Goal: Submit feedback/report problem: Submit feedback/report problem

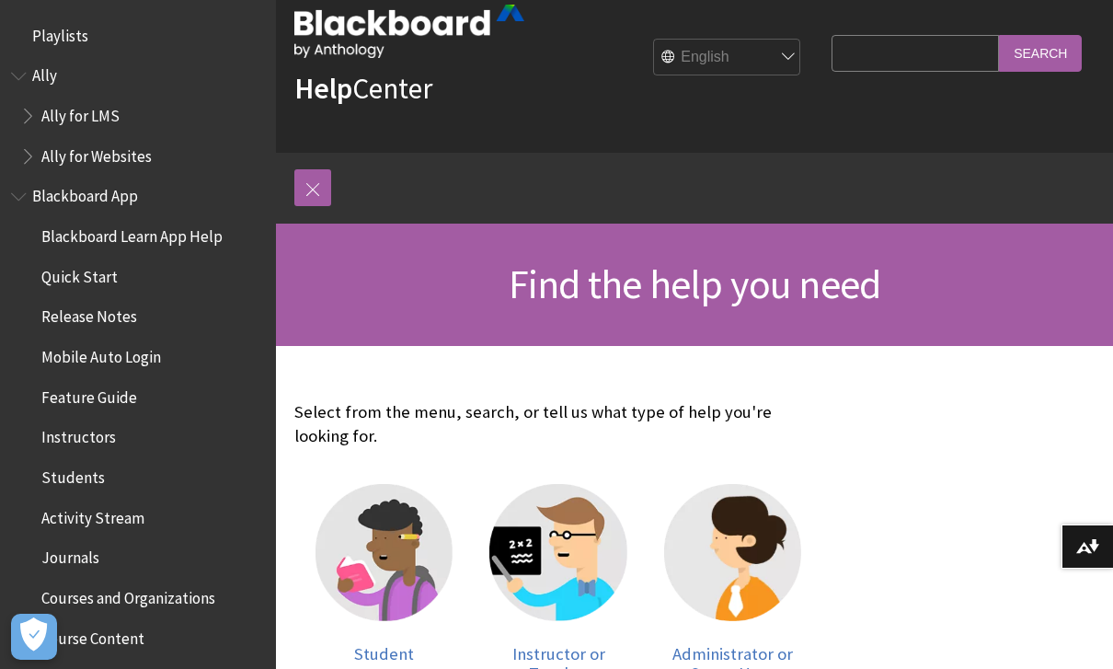
click at [923, 52] on input "Search Query" at bounding box center [915, 53] width 167 height 36
type input "Email"
click at [1040, 52] on input "Search" at bounding box center [1040, 54] width 83 height 36
click at [1034, 62] on input "Search" at bounding box center [1040, 54] width 83 height 36
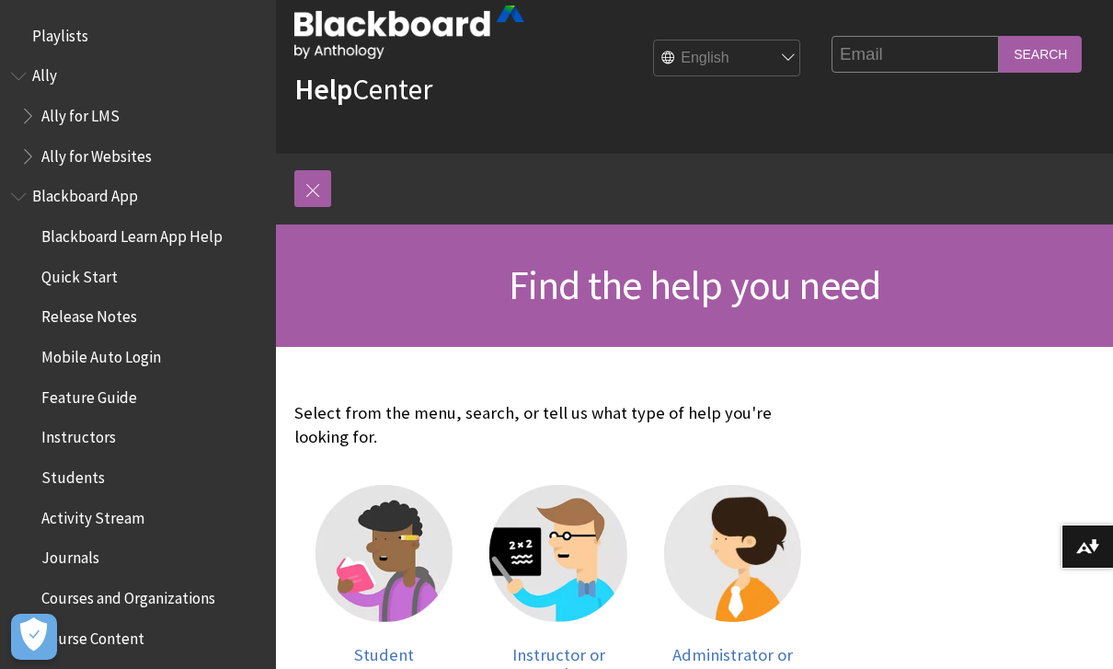
click at [382, 557] on img at bounding box center [384, 553] width 137 height 137
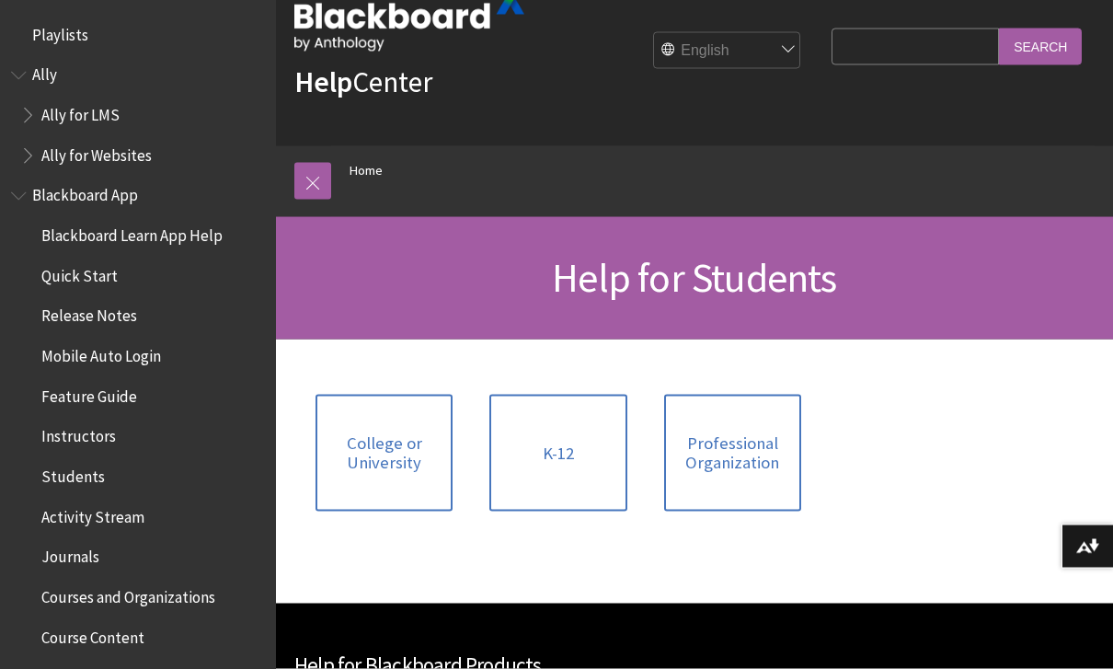
scroll to position [47, 0]
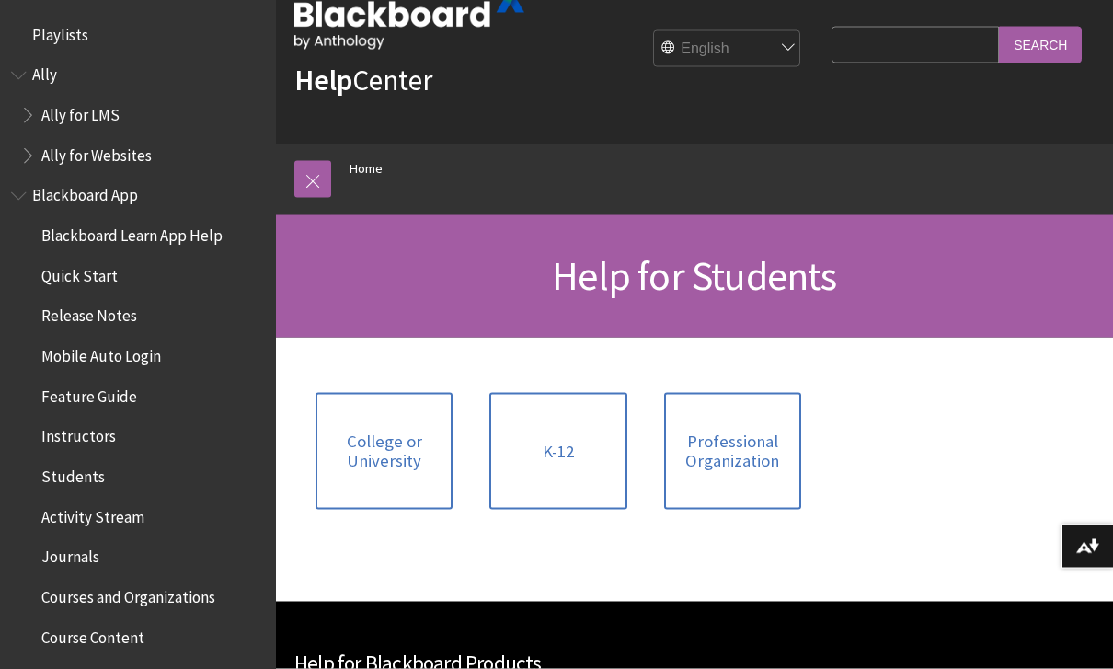
click at [350, 489] on link "College or University" at bounding box center [384, 451] width 137 height 117
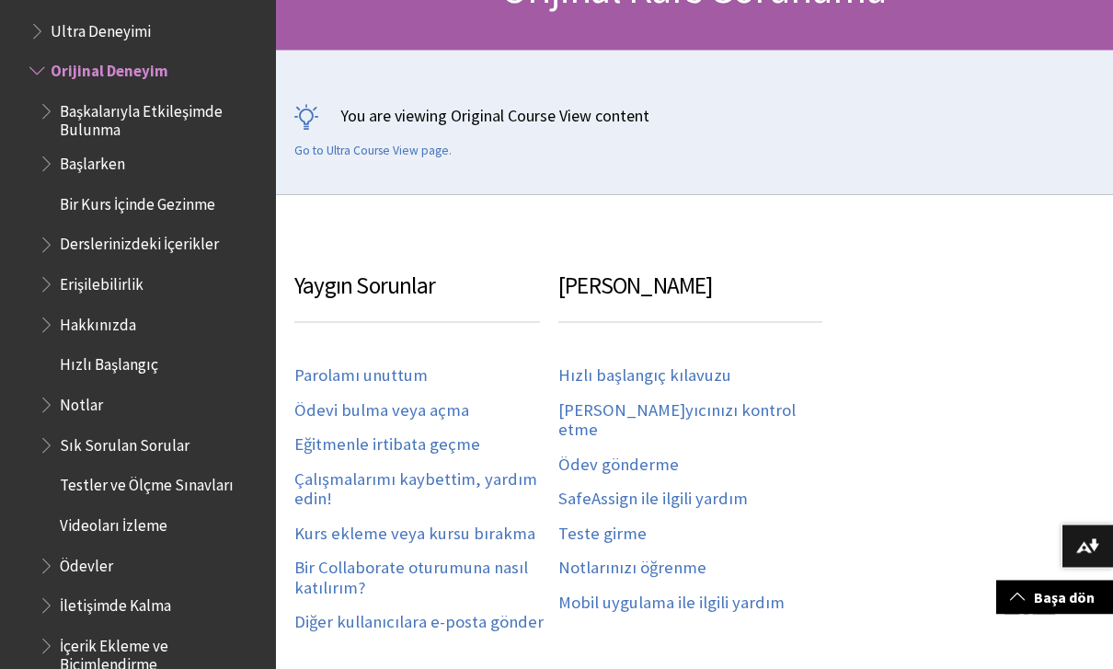
scroll to position [291, 0]
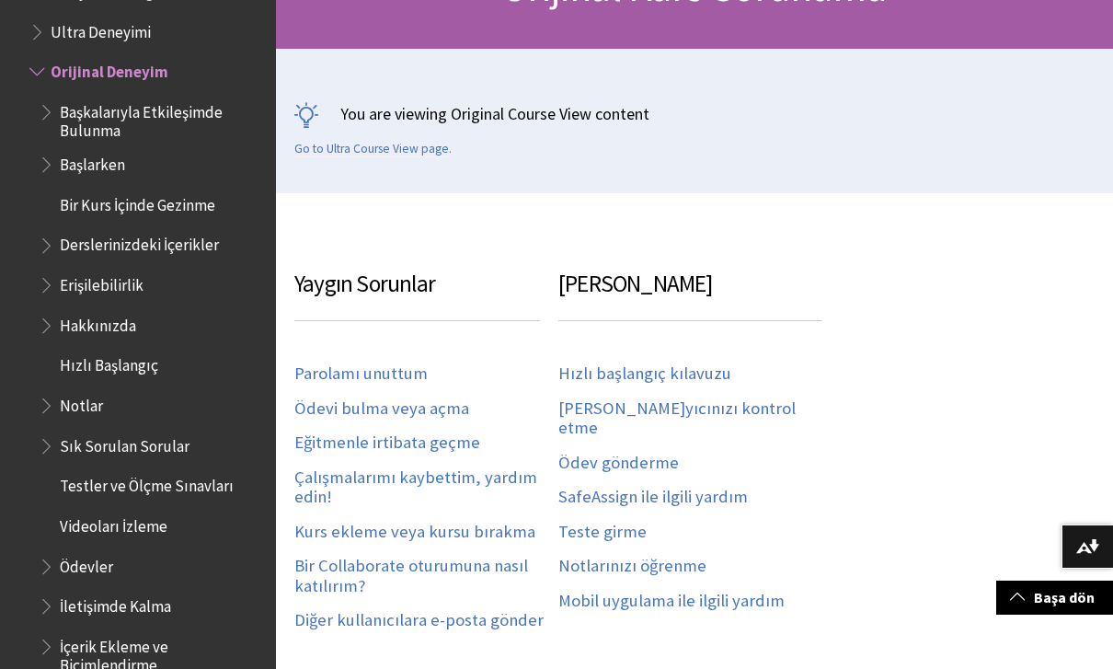
click at [419, 437] on link "Eğitmenle irtibata geçme" at bounding box center [387, 442] width 186 height 21
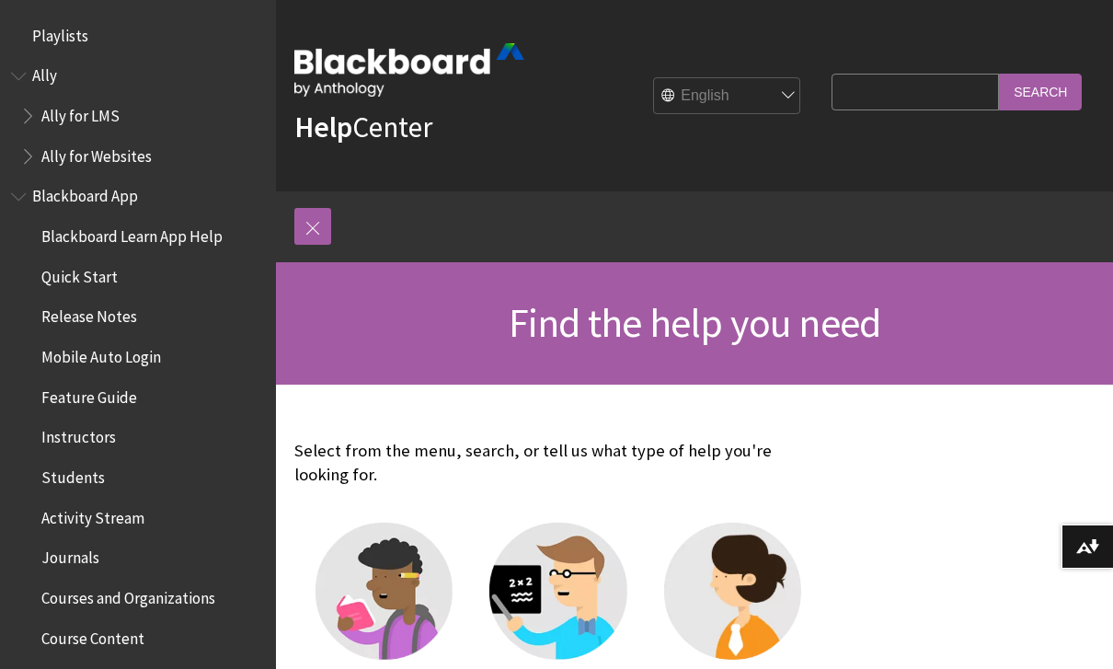
scroll to position [128, 0]
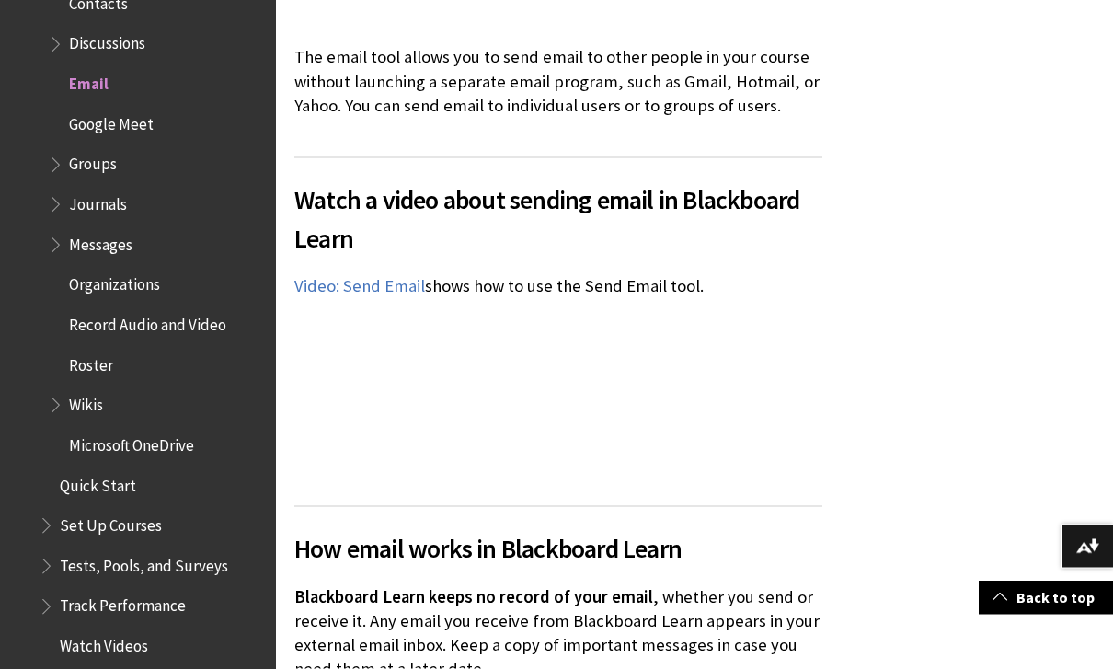
scroll to position [538, 0]
click at [381, 286] on link "Video: Send Email" at bounding box center [359, 285] width 131 height 22
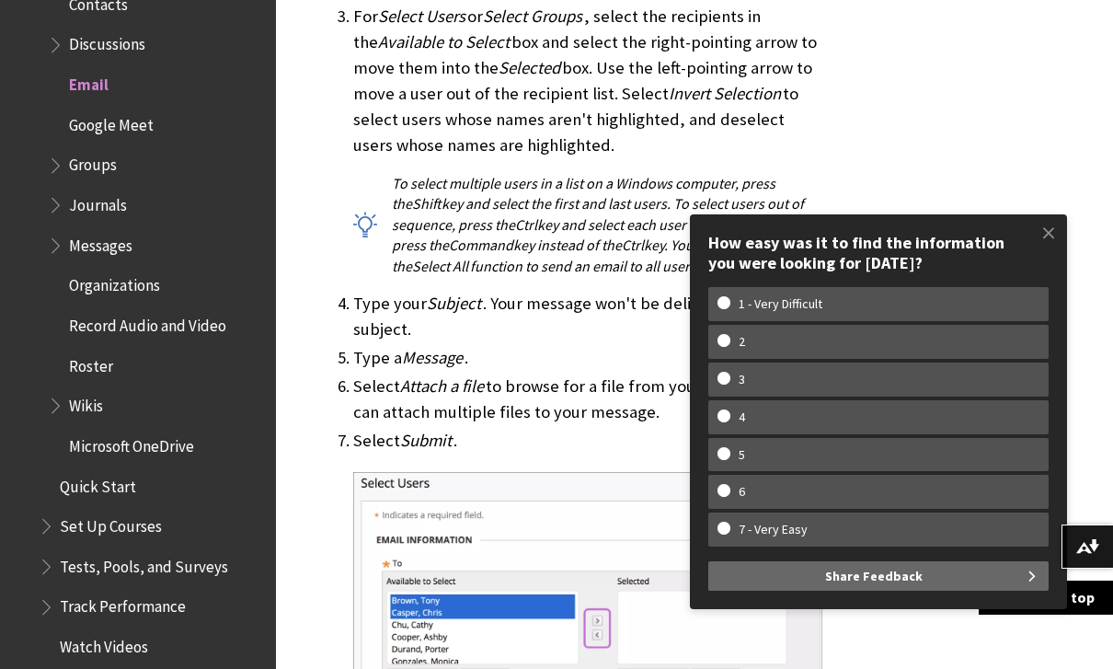
scroll to position [2044, 0]
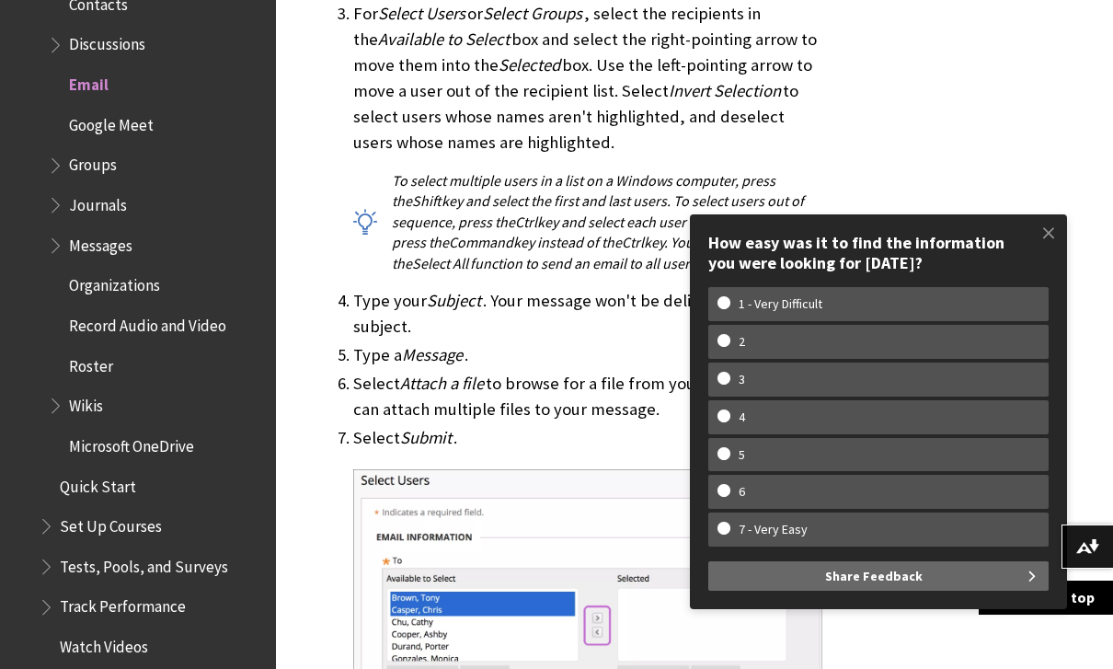
click at [743, 321] on label "1 - Very Difficult" at bounding box center [878, 304] width 340 height 34
click at [730, 308] on input "1 - Very Difficult" at bounding box center [724, 302] width 12 height 12
radio input "true"
click at [868, 591] on span "Share Feedback" at bounding box center [874, 575] width 98 height 29
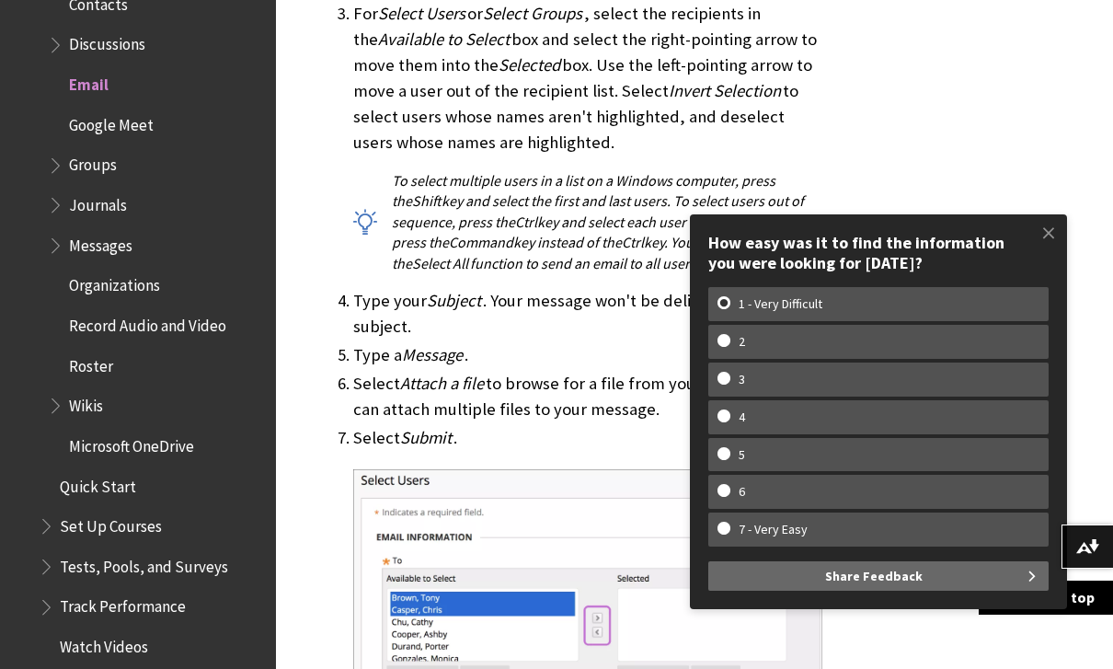
scroll to position [2050, 0]
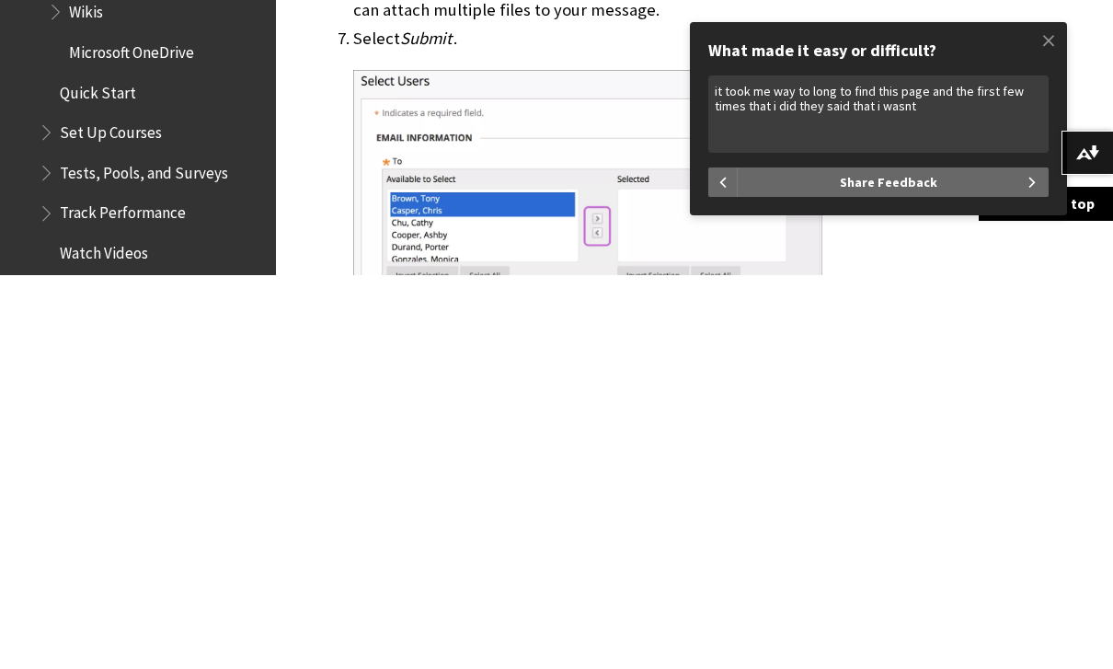
click at [896, 469] on textarea "it took me way to long to find this page and the first few times that i did the…" at bounding box center [878, 507] width 340 height 77
type textarea "it took me way to long to find this page and the first few times that i did the…"
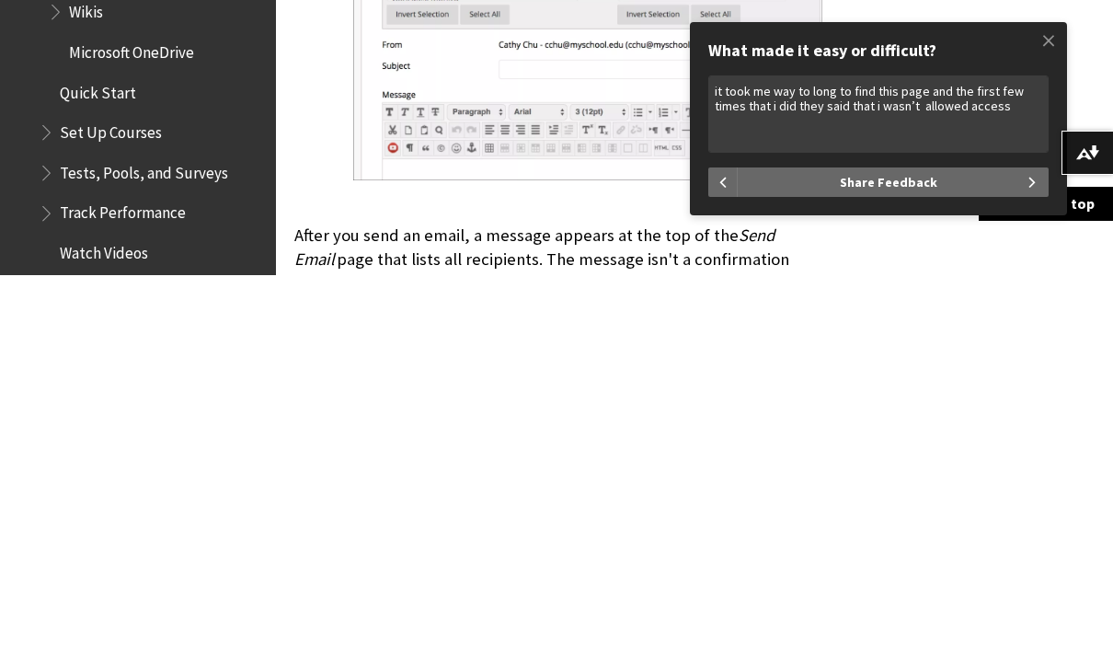
scroll to position [2311, 0]
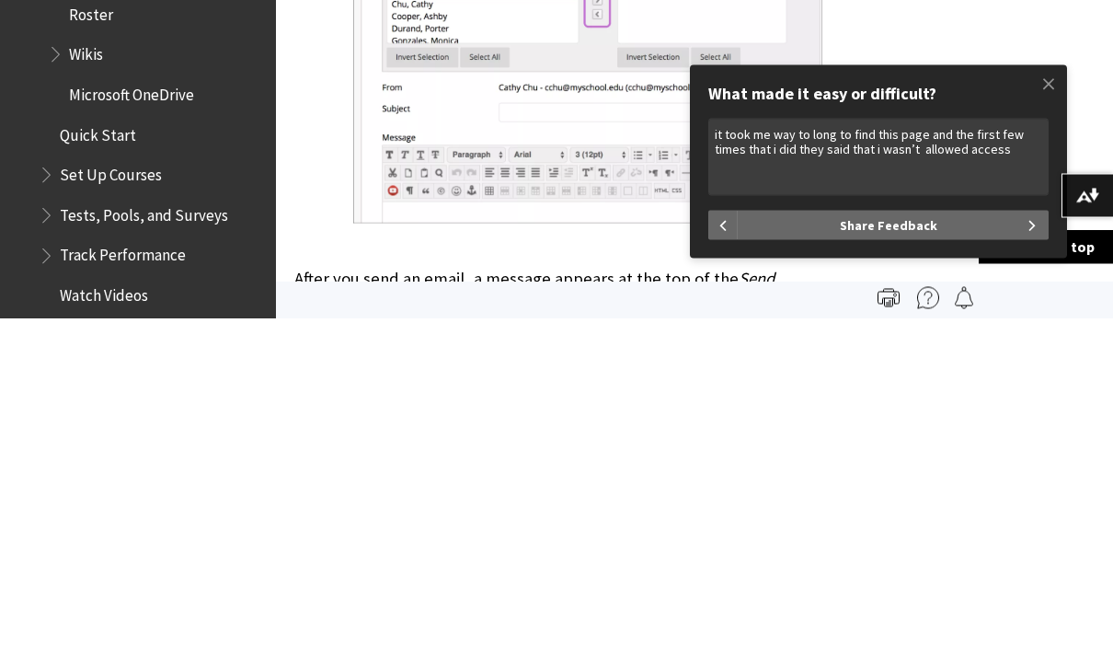
click at [943, 561] on button "Share Feedback" at bounding box center [893, 575] width 311 height 29
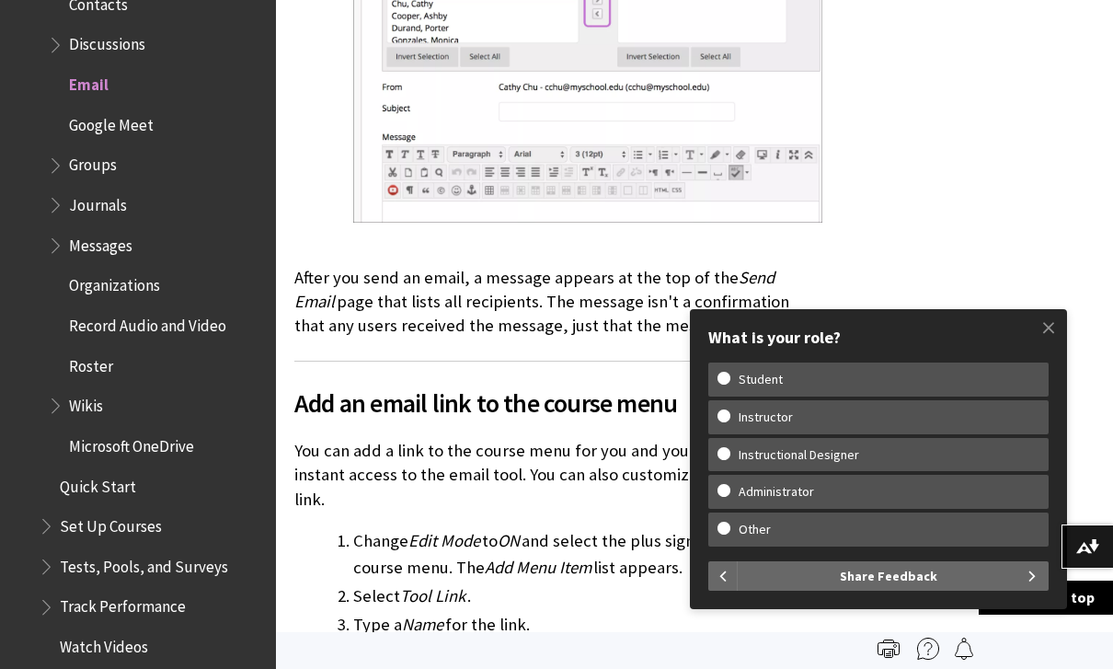
click at [864, 387] on w-span "Student" at bounding box center [879, 380] width 322 height 16
click at [730, 384] on input "Student" at bounding box center [724, 378] width 12 height 12
radio input "true"
click at [932, 591] on span "Share Feedback" at bounding box center [889, 575] width 98 height 29
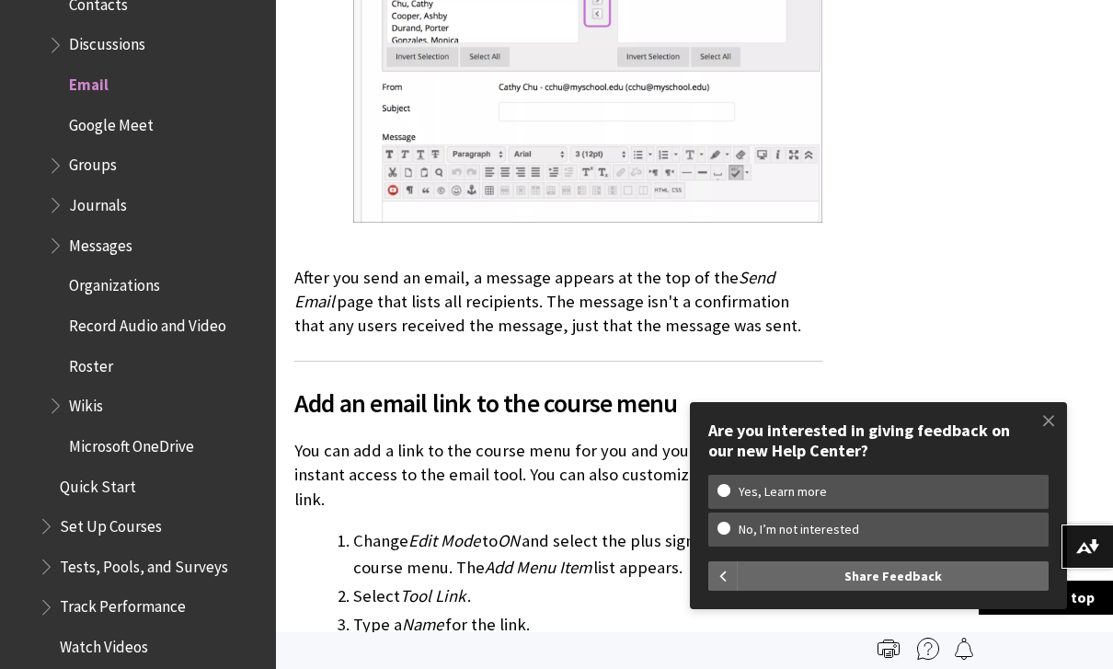
click at [951, 537] on w-span "No, I’m not interested" at bounding box center [879, 530] width 322 height 16
click at [730, 534] on input "No, I’m not interested" at bounding box center [724, 528] width 12 height 12
radio input "true"
click at [967, 591] on button "Share Feedback" at bounding box center [893, 575] width 311 height 29
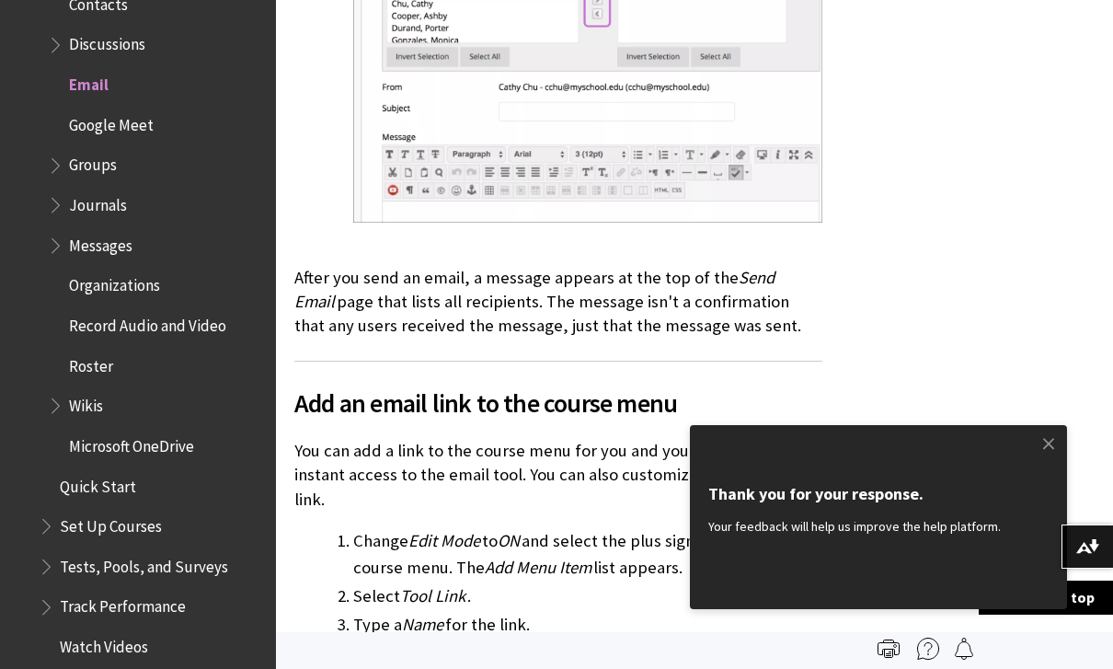
click at [1042, 463] on span at bounding box center [1048, 443] width 39 height 39
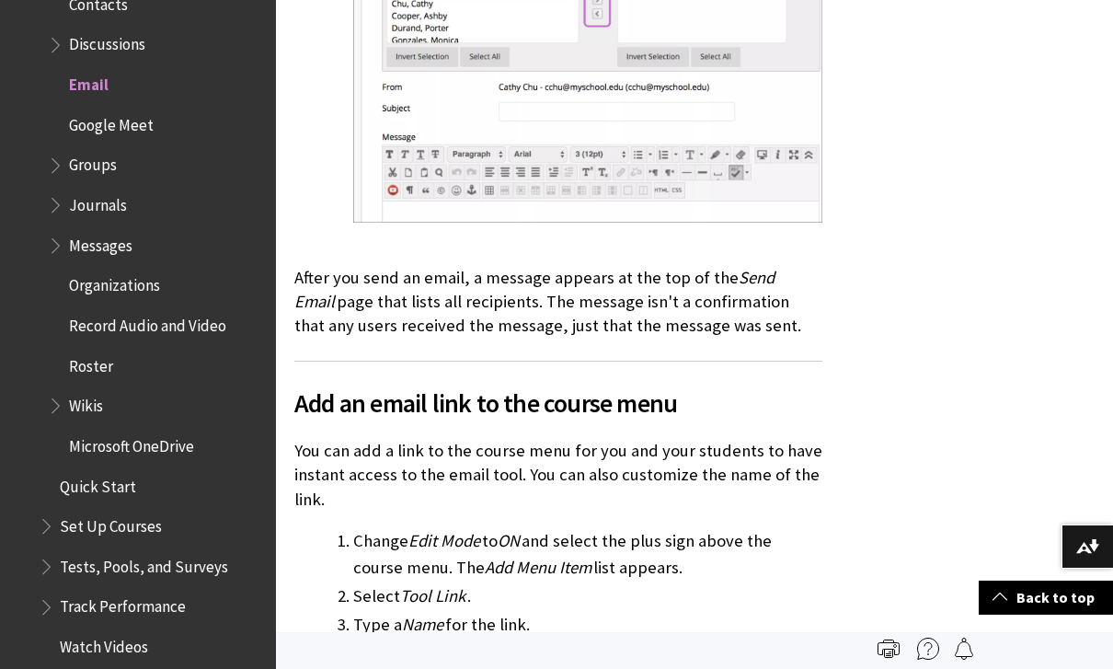
click at [1055, 463] on span at bounding box center [1048, 443] width 39 height 39
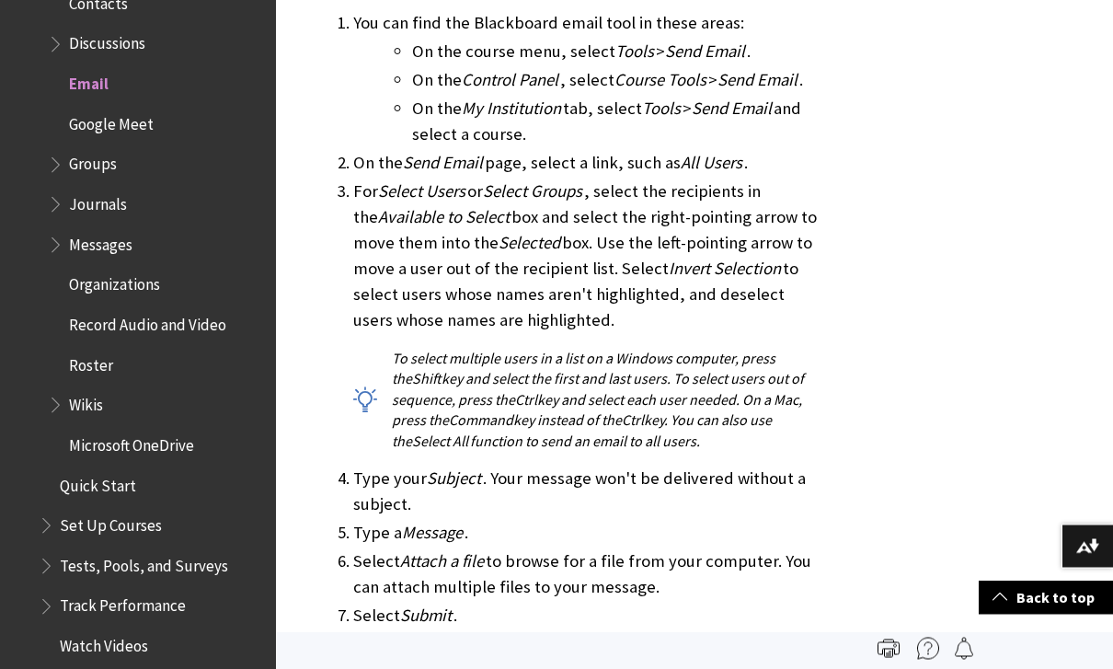
scroll to position [1807, 0]
